Goal: Check status: Check status

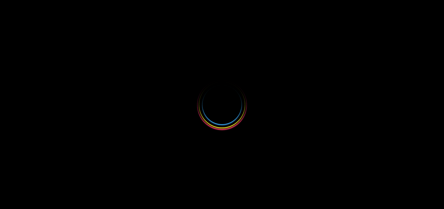
click at [169, 105] on div at bounding box center [222, 104] width 444 height 209
select select
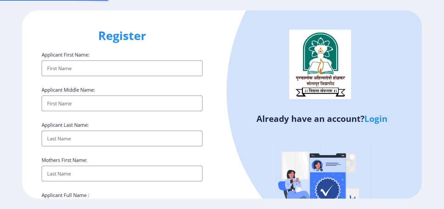
type input "[EMAIL_ADDRESS][DOMAIN_NAME]"
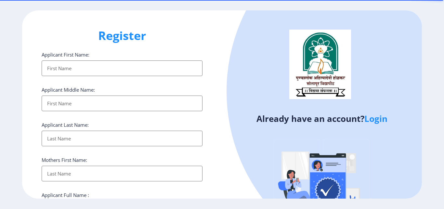
click at [376, 120] on link "Login" at bounding box center [375, 119] width 23 height 12
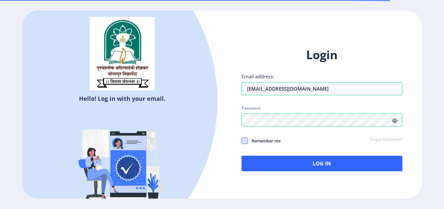
click at [245, 140] on span at bounding box center [245, 141] width 7 height 7
click at [242, 141] on input "Remember me" at bounding box center [242, 141] width 0 height 0
checkbox input "true"
click at [394, 122] on icon at bounding box center [395, 120] width 6 height 5
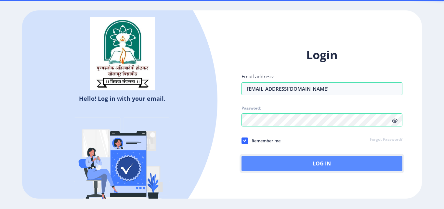
click at [344, 163] on button "Log In" at bounding box center [322, 164] width 161 height 16
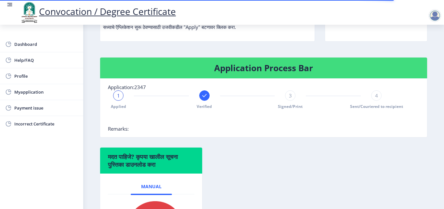
scroll to position [123, 0]
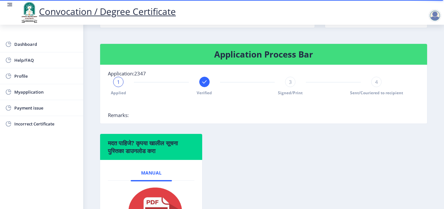
click at [375, 85] on span "4" at bounding box center [376, 82] width 3 height 7
click at [289, 87] on div "3" at bounding box center [290, 82] width 10 height 10
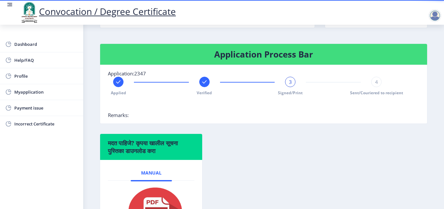
click at [289, 87] on div "3" at bounding box center [290, 82] width 10 height 10
click at [285, 87] on div "3" at bounding box center [290, 82] width 10 height 10
click at [200, 87] on div at bounding box center [204, 82] width 10 height 10
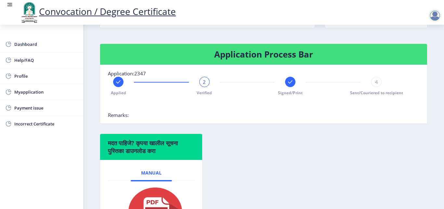
click at [203, 85] on span "2" at bounding box center [204, 82] width 3 height 7
click at [287, 85] on rect at bounding box center [290, 82] width 7 height 7
click at [375, 85] on span "4" at bounding box center [376, 82] width 3 height 7
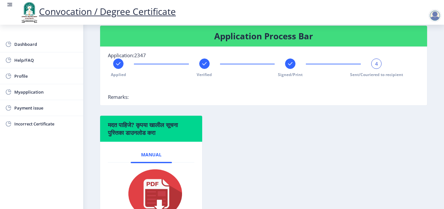
scroll to position [121, 0]
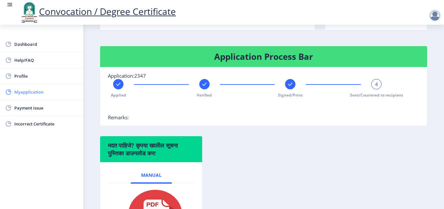
click at [32, 93] on span "Myapplication" at bounding box center [46, 92] width 64 height 8
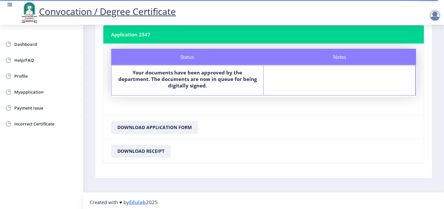
scroll to position [43, 0]
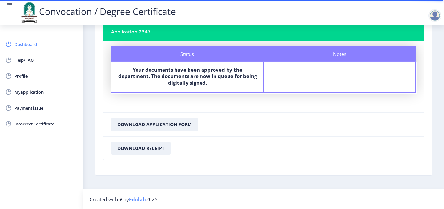
click at [33, 44] on span "Dashboard" at bounding box center [46, 44] width 64 height 8
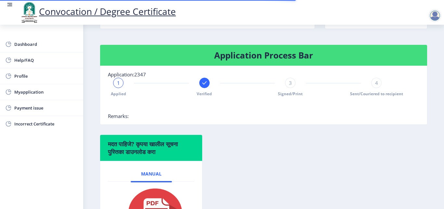
scroll to position [123, 0]
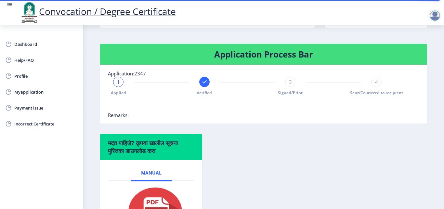
click at [196, 86] on div "1 Applied Verified 3 Signed/Print 4 Sent/Couriered to recipient" at bounding box center [247, 86] width 279 height 19
click at [201, 85] on rect at bounding box center [204, 82] width 7 height 7
click at [200, 86] on div "2" at bounding box center [204, 82] width 10 height 10
click at [120, 83] on div "Applied" at bounding box center [118, 86] width 10 height 19
click at [196, 86] on div "1 Applied Verified 3 Signed/Print 4 Sent/Couriered to recipient" at bounding box center [247, 86] width 279 height 19
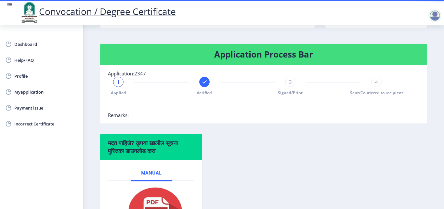
click at [201, 85] on rect at bounding box center [204, 82] width 7 height 7
click at [200, 87] on div "2" at bounding box center [204, 82] width 10 height 10
click at [289, 85] on span "3" at bounding box center [290, 82] width 3 height 7
click at [199, 92] on div "Verified" at bounding box center [204, 86] width 10 height 19
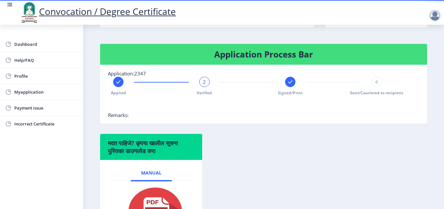
click at [311, 105] on nb-stepper "Applied 2 Verified Signed/Print 4 Sent/Couriered to recipient" at bounding box center [247, 94] width 279 height 35
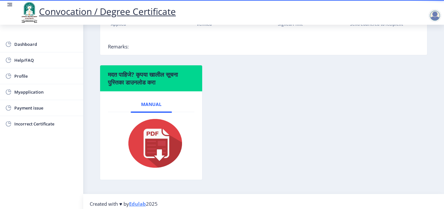
scroll to position [203, 0]
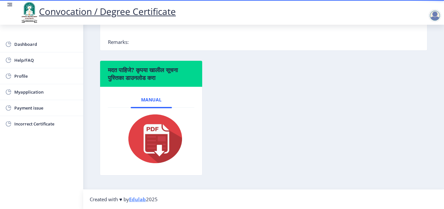
click at [437, 17] on div at bounding box center [435, 15] width 13 height 13
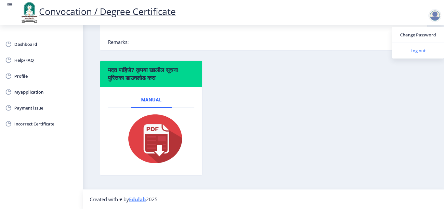
click at [421, 47] on span "Log out" at bounding box center [418, 51] width 42 height 8
